Goal: Transaction & Acquisition: Purchase product/service

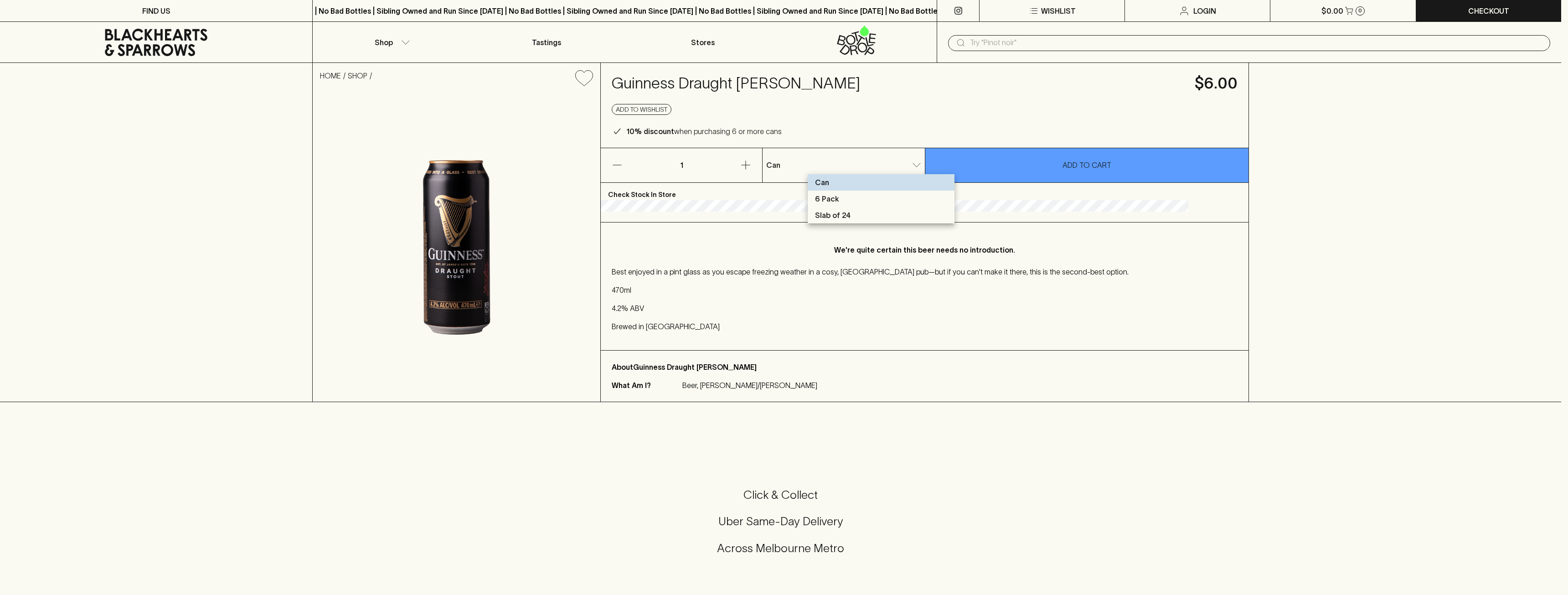
click at [931, 160] on body "FIND US | No Bad Bottles | Sibling Owned and Run Since [DATE] | No Bad Bottles …" at bounding box center [784, 493] width 1568 height 987
click at [895, 217] on li "Slab of 24" at bounding box center [881, 215] width 147 height 16
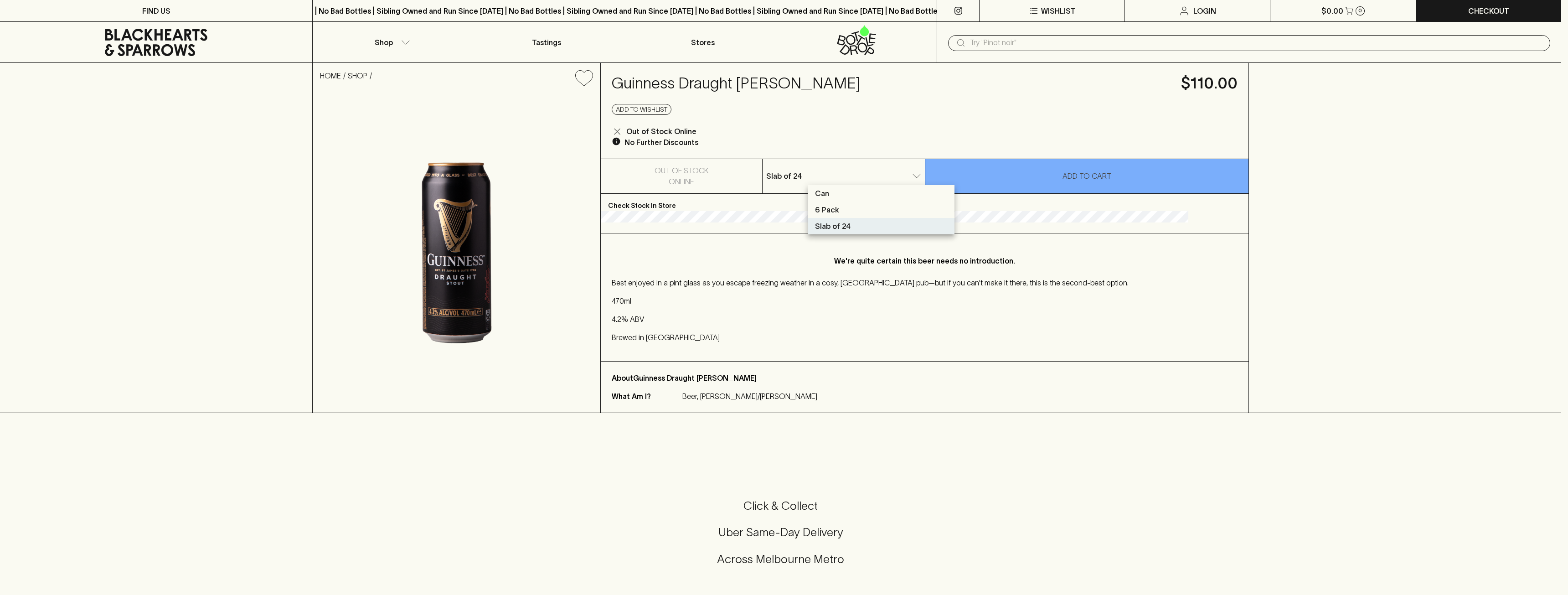
click at [914, 180] on body "FIND US | No Bad Bottles | Sibling Owned and Run Since [DATE] | No Bad Bottles …" at bounding box center [784, 499] width 1568 height 999
click at [901, 209] on li "6 Pack" at bounding box center [881, 210] width 147 height 16
drag, startPoint x: 911, startPoint y: 177, endPoint x: 908, endPoint y: 182, distance: 5.8
click at [911, 177] on body "FIND US | No Bad Bottles | Sibling Owned and Run Since [DATE] | No Bad Bottles …" at bounding box center [784, 499] width 1568 height 999
click at [892, 220] on li "Slab of 24" at bounding box center [881, 226] width 147 height 16
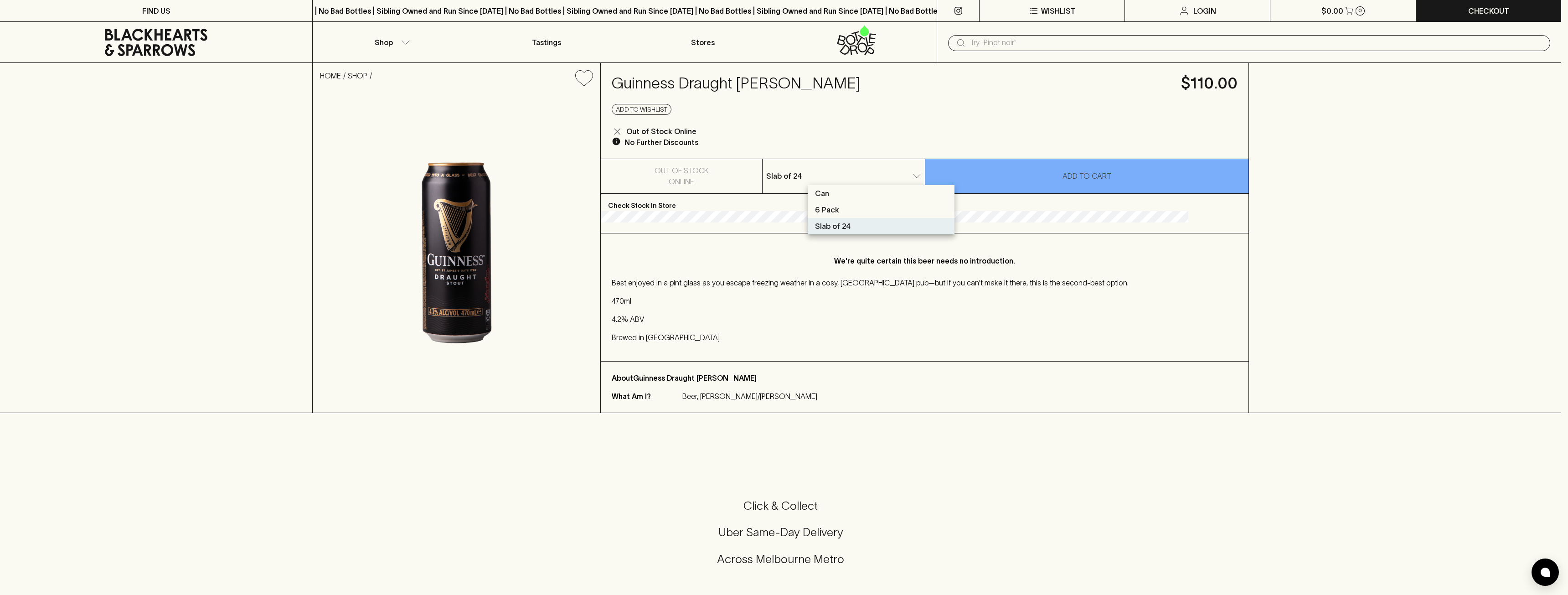
click at [876, 177] on body "FIND US | No Bad Bottles | Sibling Owned and Run Since [DATE] | No Bad Bottles …" at bounding box center [784, 499] width 1568 height 999
click at [869, 193] on li "Can" at bounding box center [881, 193] width 147 height 16
type input "0"
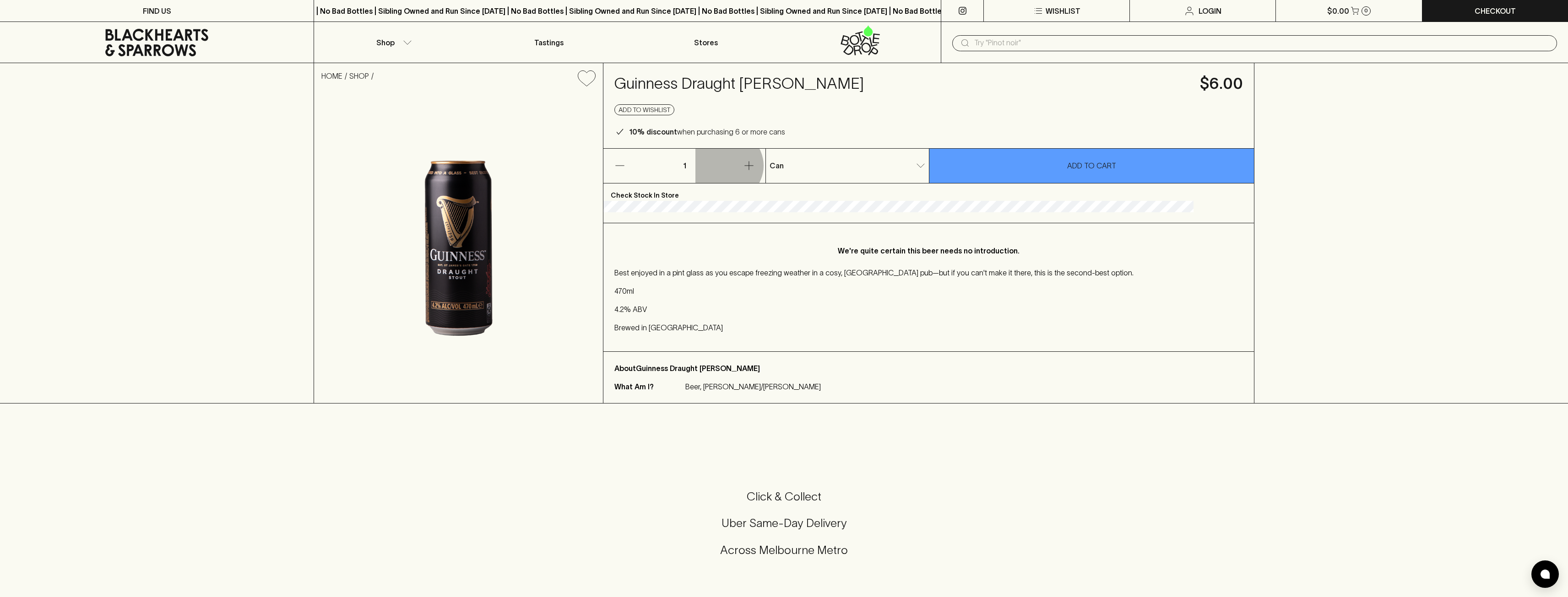
click at [766, 165] on button "button" at bounding box center [730, 165] width 70 height 34
click at [766, 166] on button "button" at bounding box center [730, 165] width 70 height 34
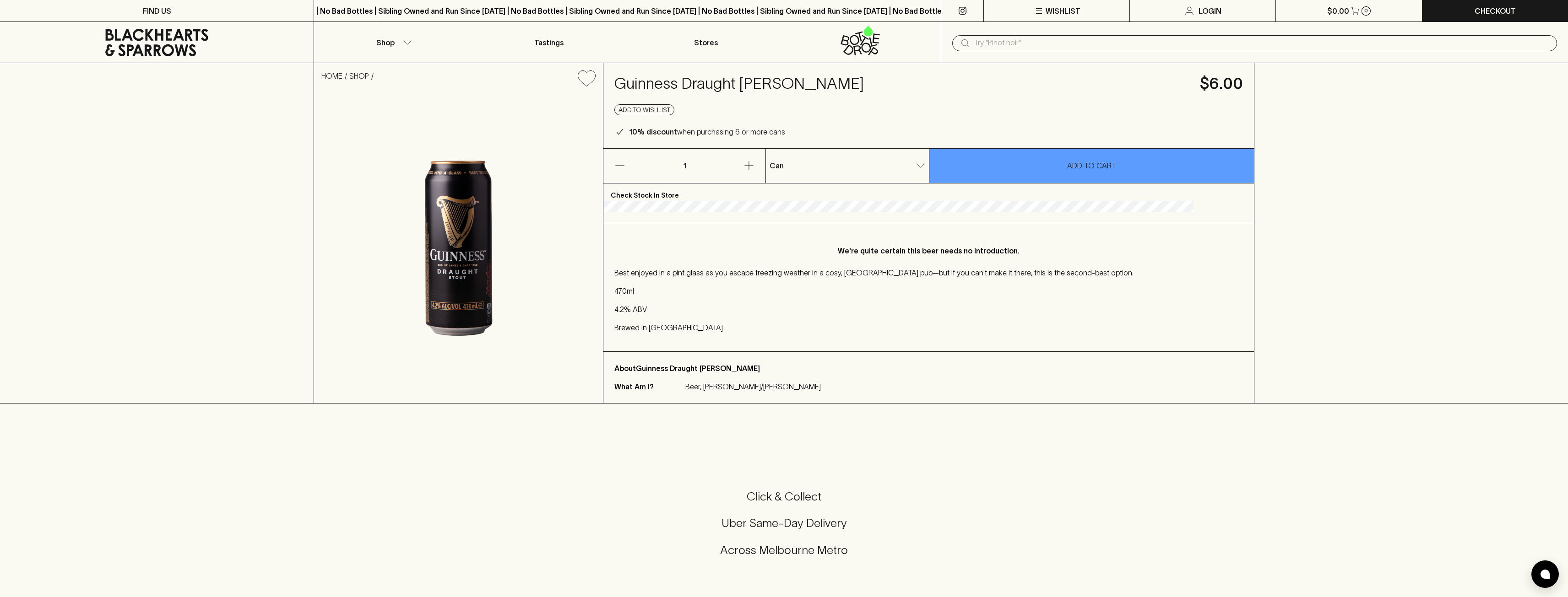
click at [754, 166] on icon "button" at bounding box center [749, 165] width 11 height 11
click at [754, 165] on icon "button" at bounding box center [749, 165] width 11 height 11
click at [754, 167] on icon "button" at bounding box center [749, 165] width 11 height 11
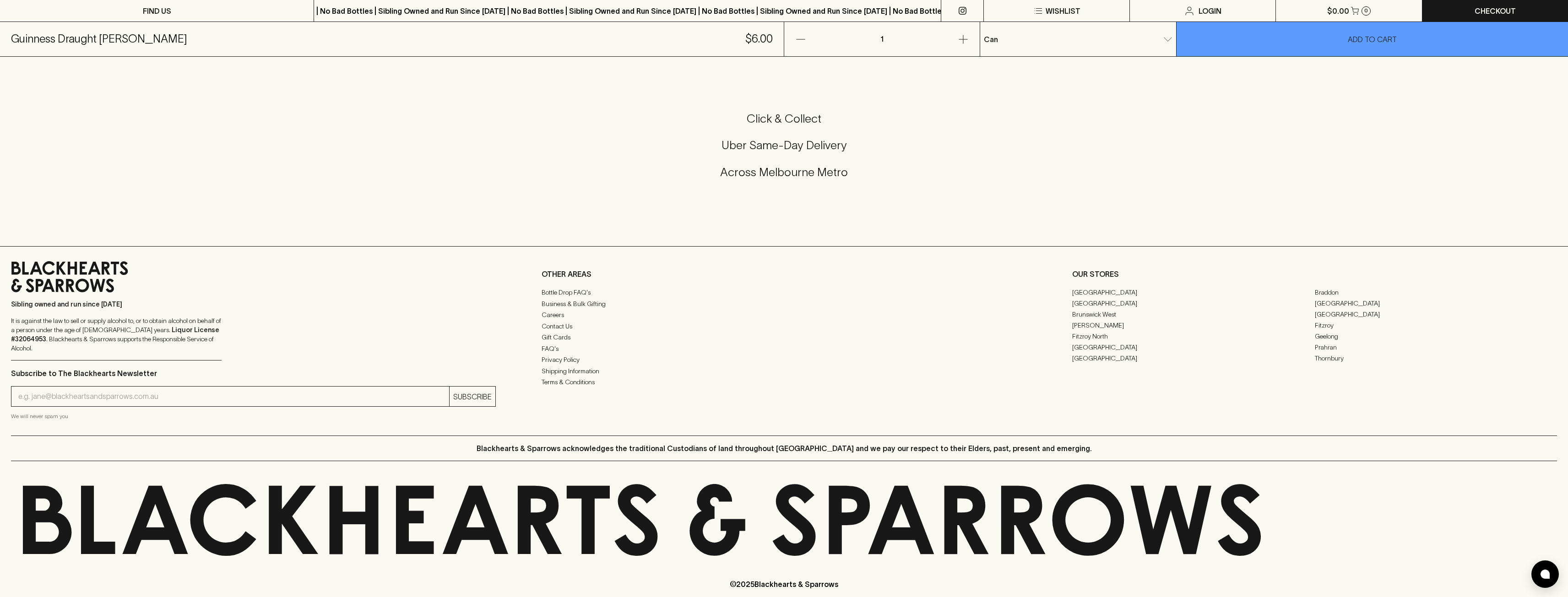
scroll to position [384, 0]
